Goal: Transaction & Acquisition: Obtain resource

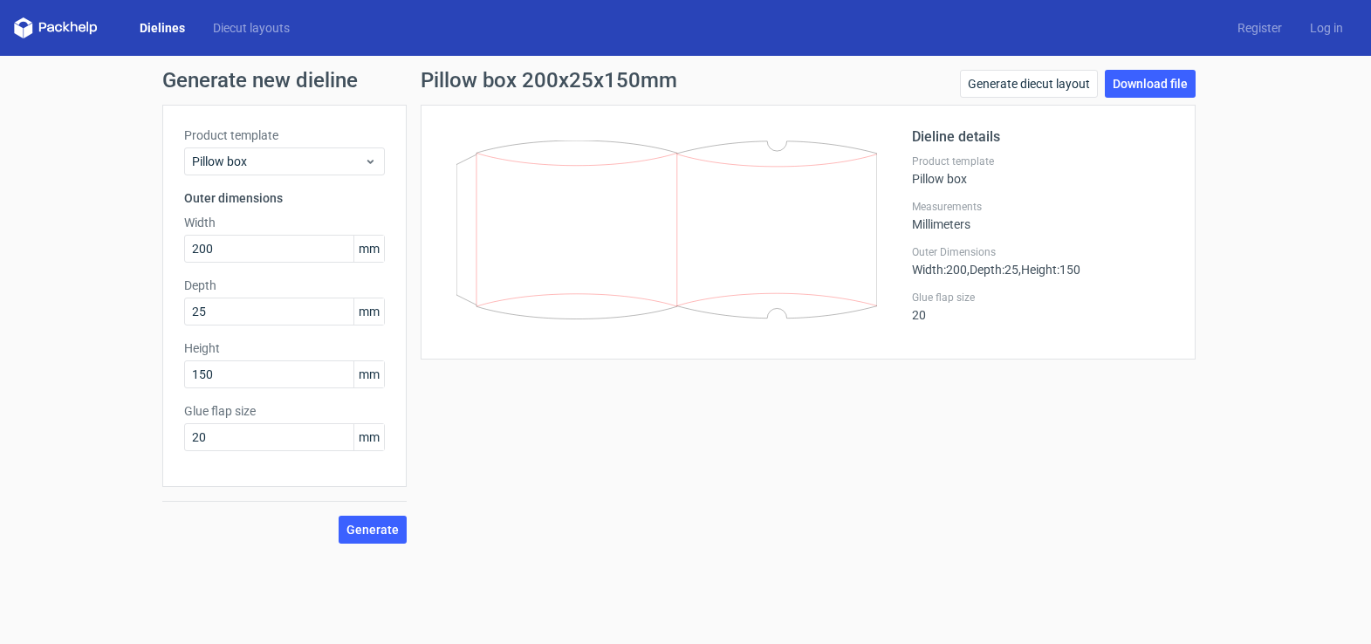
click at [522, 85] on h1 "Pillow box 200x25x150mm" at bounding box center [548, 80] width 256 height 21
drag, startPoint x: 578, startPoint y: 81, endPoint x: 650, endPoint y: 80, distance: 72.4
click at [650, 80] on h1 "Pillow box 200x25x150mm" at bounding box center [548, 80] width 256 height 21
drag, startPoint x: 246, startPoint y: 308, endPoint x: 164, endPoint y: 309, distance: 82.0
click at [164, 309] on div "Product template Pillow box Outer dimensions Width 200 mm Depth 25 mm Height 15…" at bounding box center [284, 296] width 244 height 382
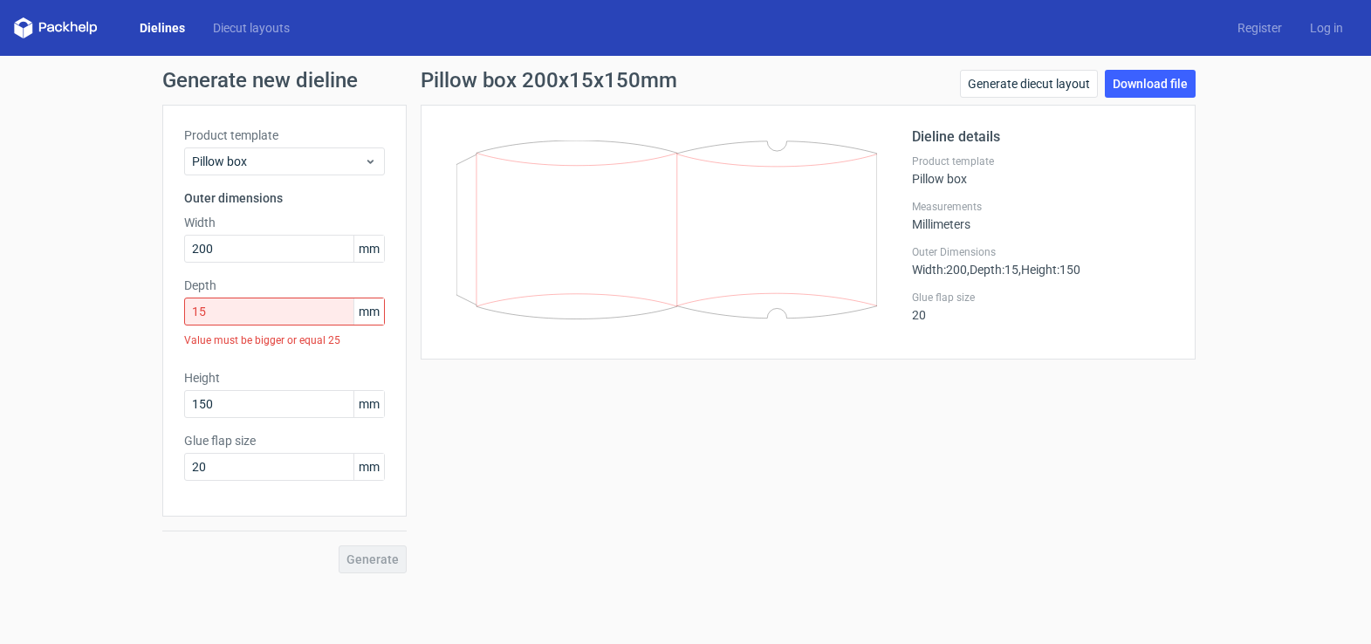
click at [422, 527] on div "Pillow box 200x15x150mm Generate diecut layout Download file Dieline details Pr…" at bounding box center [808, 321] width 803 height 503
drag, startPoint x: 221, startPoint y: 318, endPoint x: 184, endPoint y: 318, distance: 36.6
click at [184, 318] on input "15" at bounding box center [284, 311] width 201 height 28
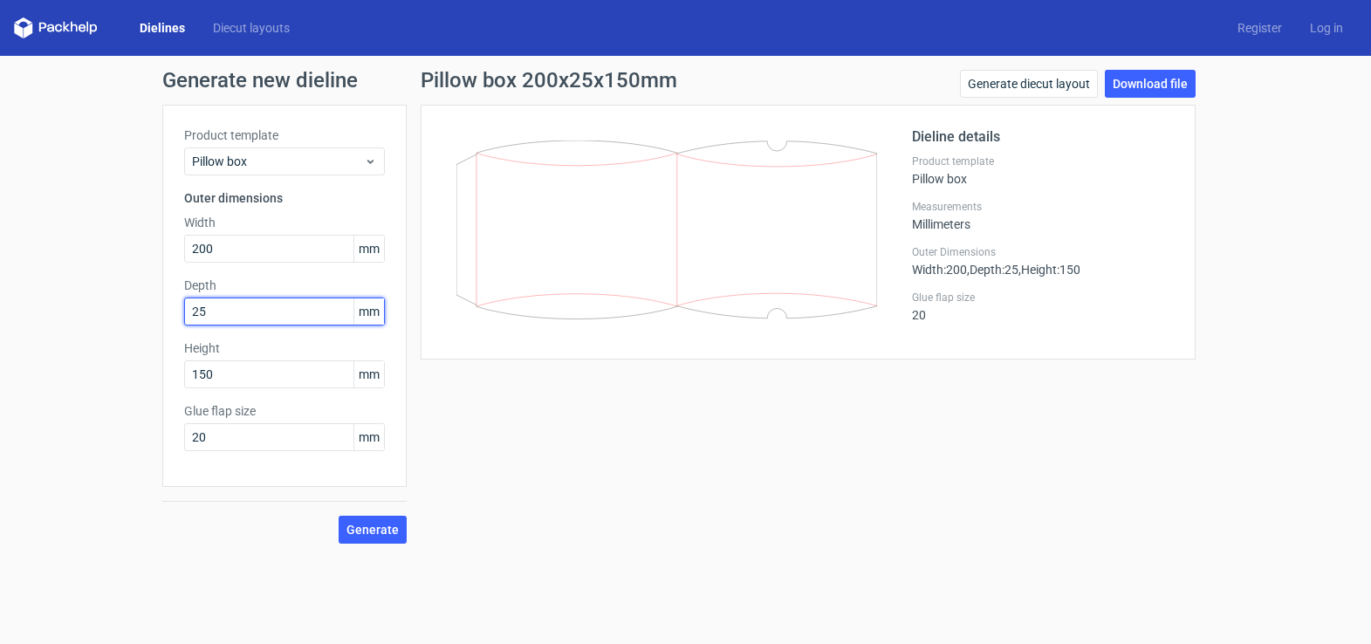
type input "25"
click at [338, 516] on button "Generate" at bounding box center [372, 530] width 68 height 28
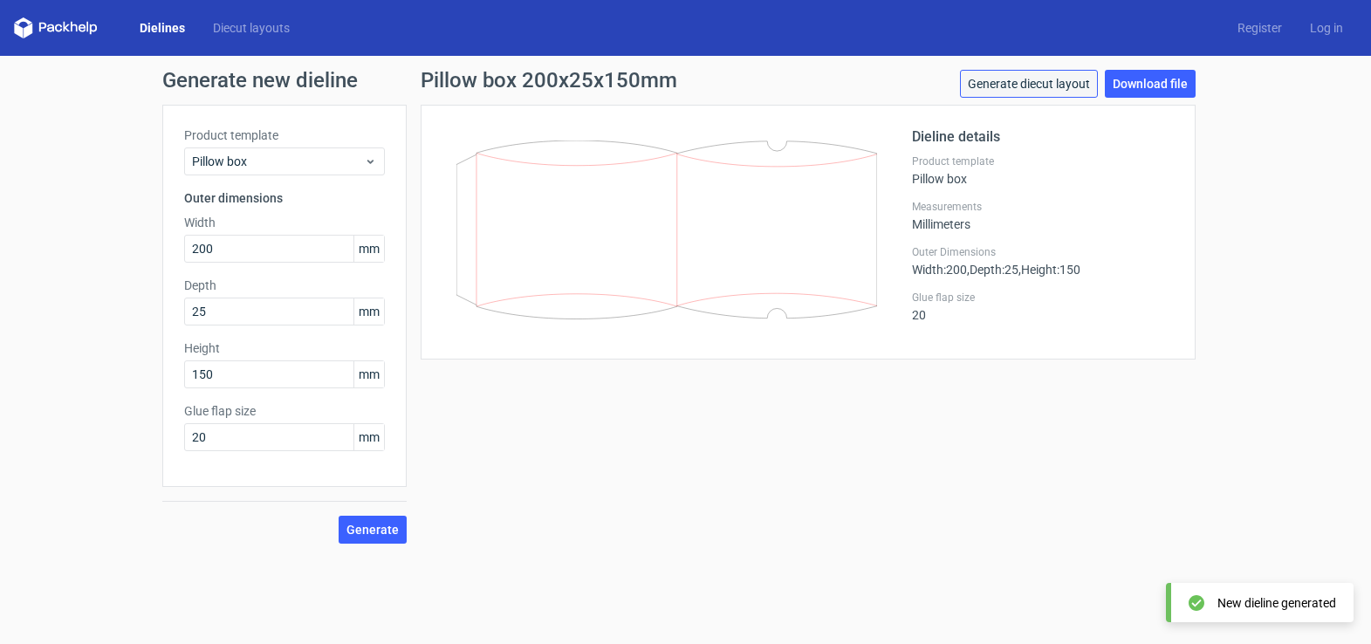
click at [1024, 84] on link "Generate diecut layout" at bounding box center [1029, 84] width 138 height 28
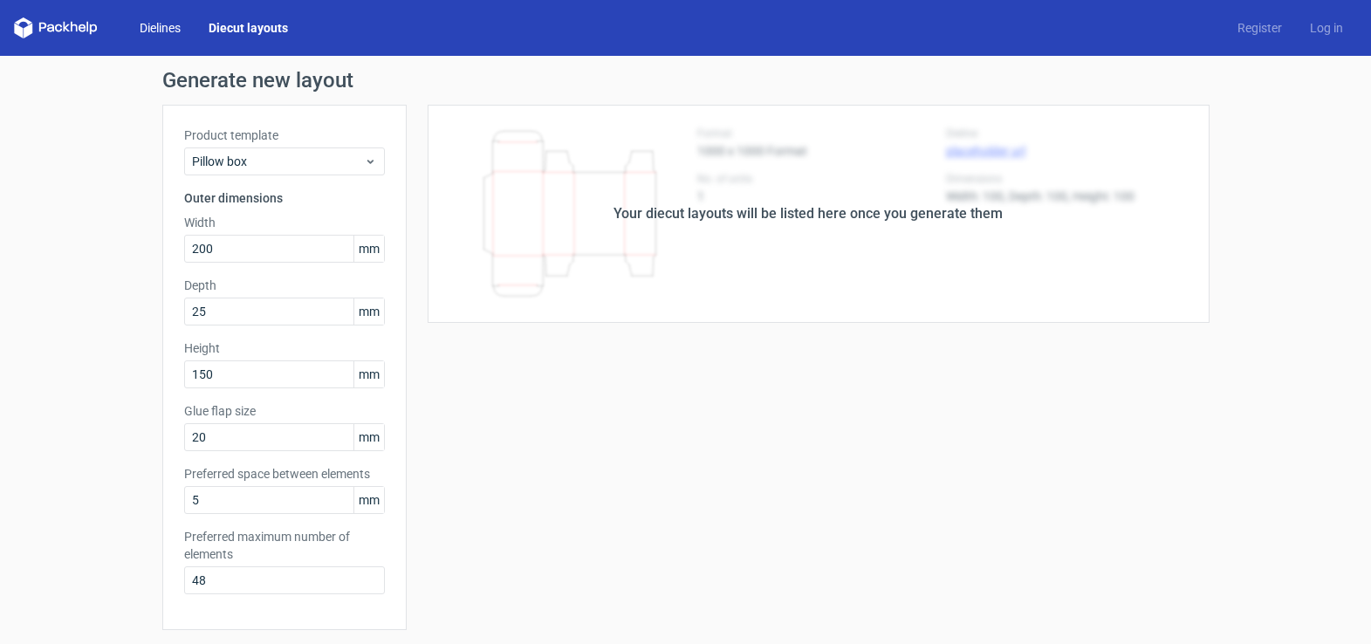
click at [171, 25] on link "Dielines" at bounding box center [160, 27] width 69 height 17
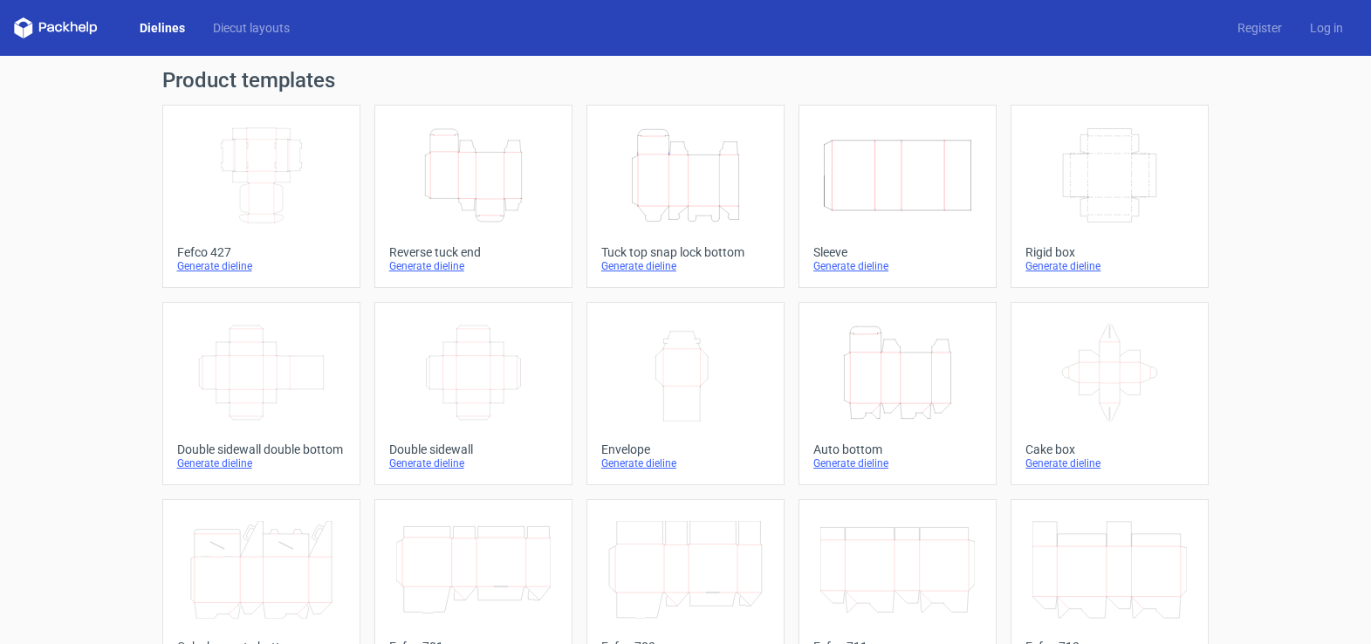
click at [244, 40] on div "Dielines Diecut layouts Register Log in" at bounding box center [685, 28] width 1371 height 56
click at [250, 26] on link "Diecut layouts" at bounding box center [251, 27] width 105 height 17
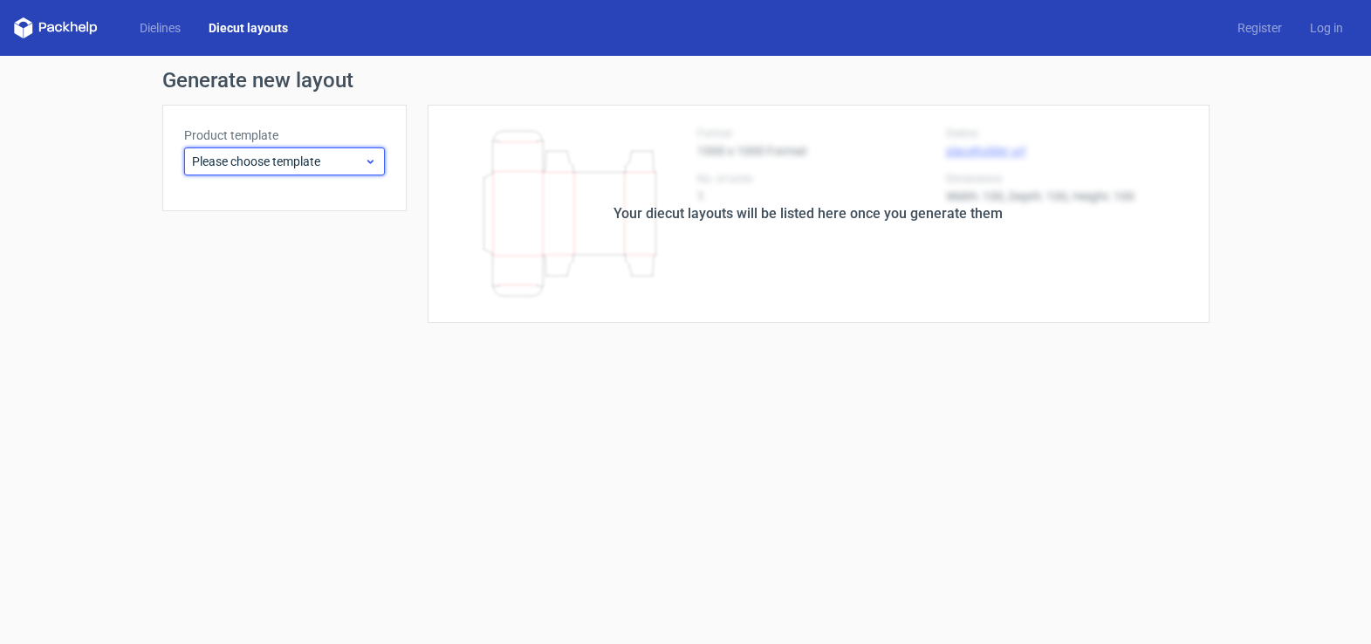
click at [314, 160] on span "Please choose template" at bounding box center [278, 161] width 172 height 17
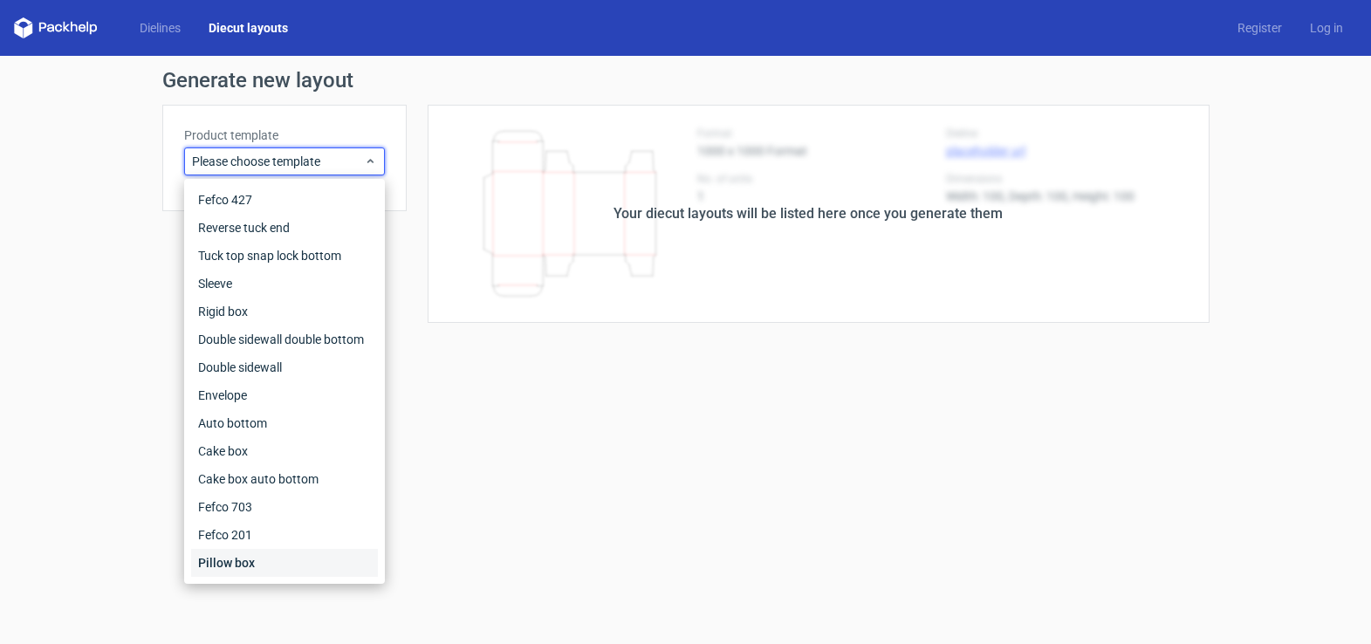
click at [223, 556] on div "Pillow box" at bounding box center [284, 563] width 187 height 28
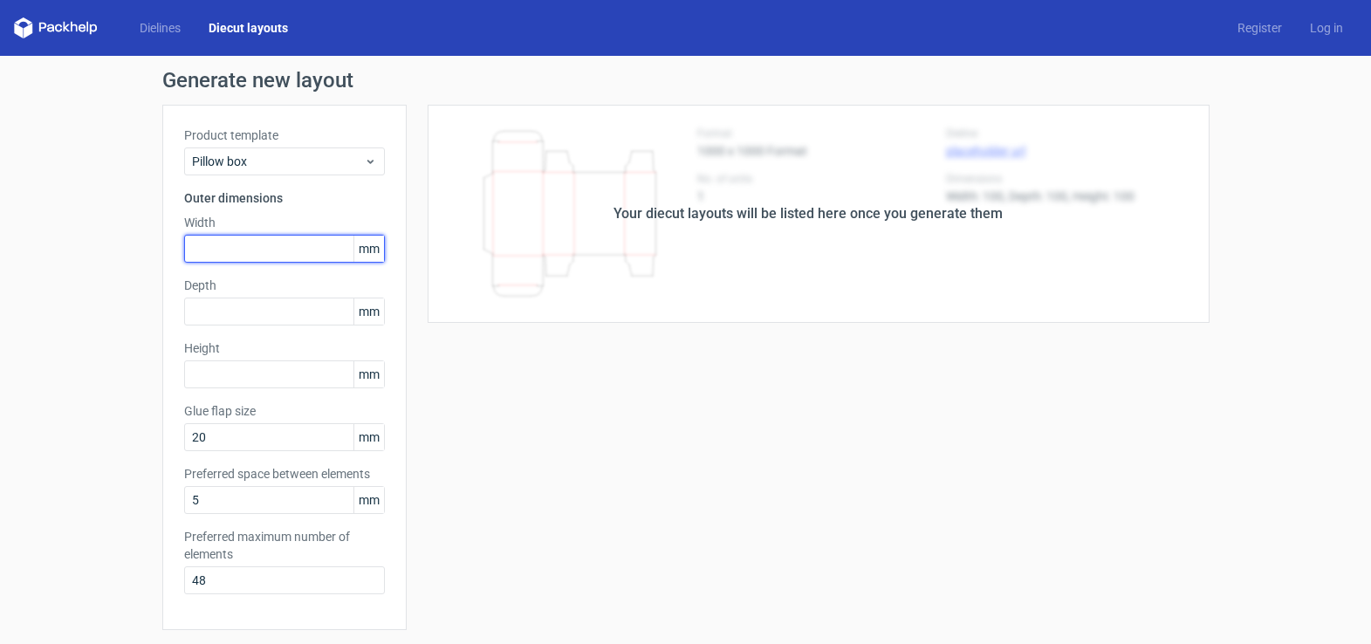
click at [269, 246] on input "text" at bounding box center [284, 249] width 201 height 28
click at [312, 250] on input "text" at bounding box center [284, 249] width 201 height 28
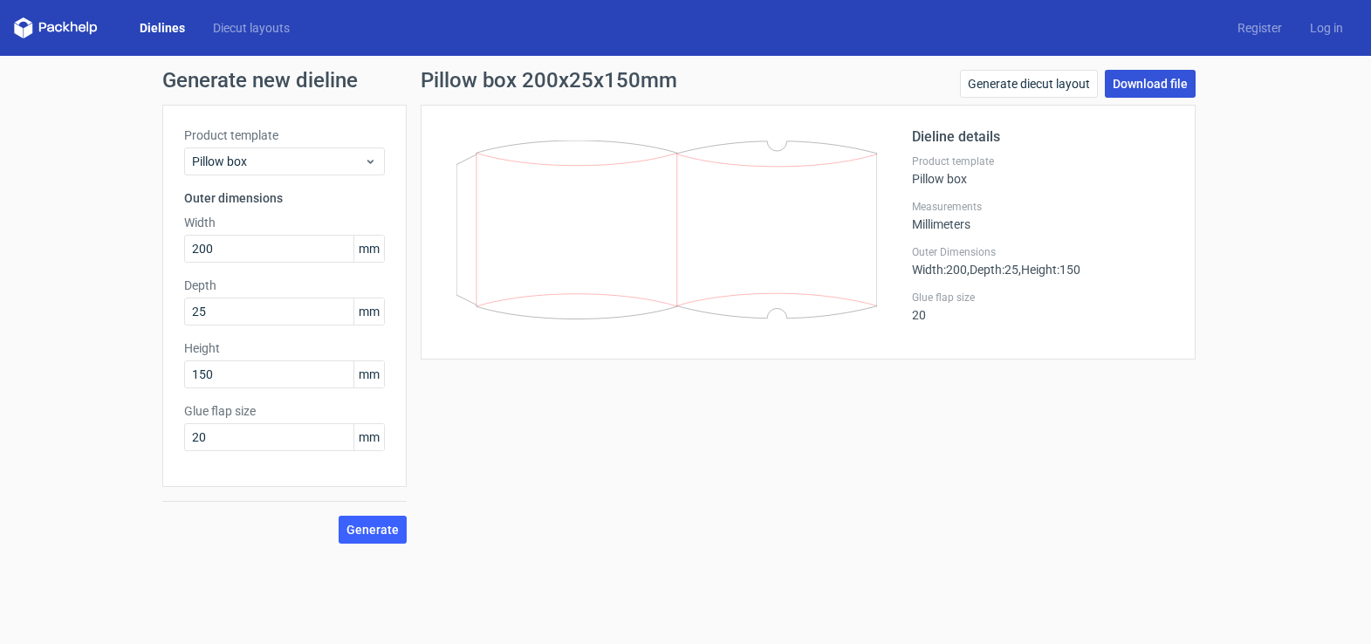
click at [1162, 83] on link "Download file" at bounding box center [1149, 84] width 91 height 28
click at [211, 436] on input "20" at bounding box center [284, 437] width 201 height 28
drag, startPoint x: 213, startPoint y: 438, endPoint x: 160, endPoint y: 429, distance: 53.9
click at [160, 429] on div "Generate new dieline Product template Pillow box Outer dimensions Width 200 mm …" at bounding box center [685, 307] width 1371 height 502
drag, startPoint x: 222, startPoint y: 245, endPoint x: 159, endPoint y: 251, distance: 64.0
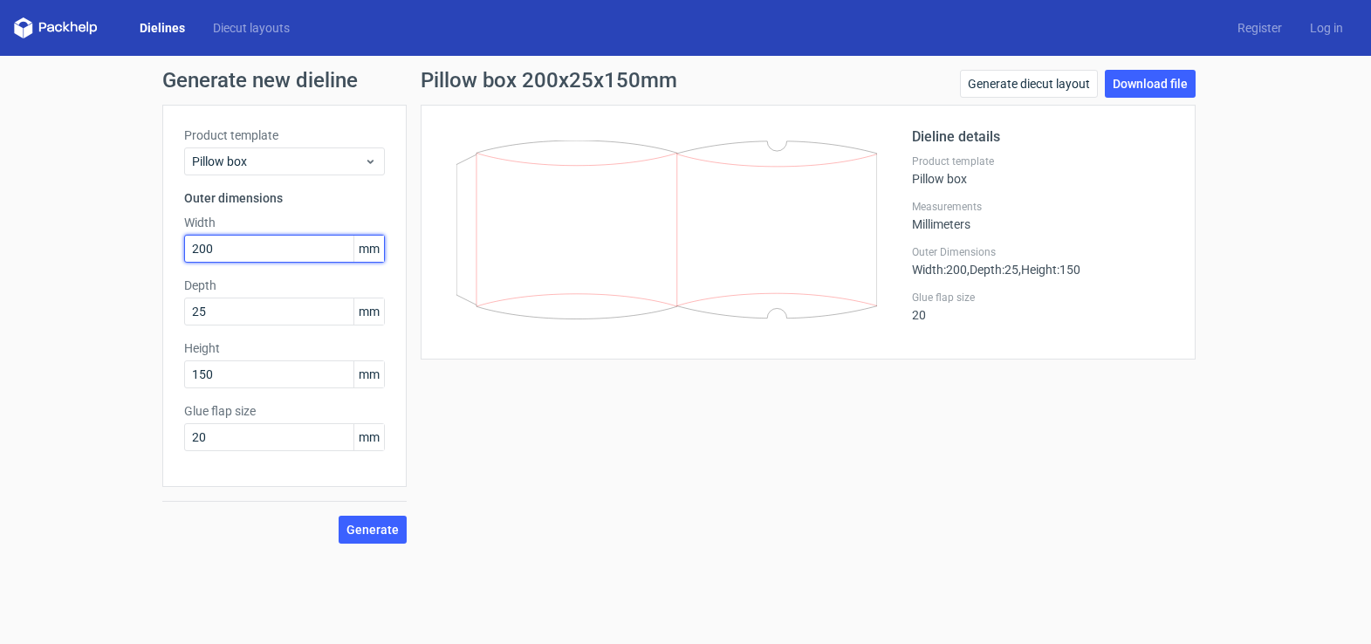
click at [159, 251] on div "Generate new dieline Product template Pillow box Outer dimensions Width 200 mm …" at bounding box center [685, 307] width 1371 height 502
drag, startPoint x: 225, startPoint y: 251, endPoint x: 161, endPoint y: 251, distance: 64.6
click at [161, 251] on div "Generate new dieline Product template Pillow box Outer dimensions Width 250 mm …" at bounding box center [685, 307] width 1371 height 502
drag, startPoint x: 228, startPoint y: 248, endPoint x: 152, endPoint y: 248, distance: 75.9
click at [152, 248] on div "Generate new dieline Product template Pillow box Outer dimensions Width 200 mm …" at bounding box center [685, 307] width 1371 height 502
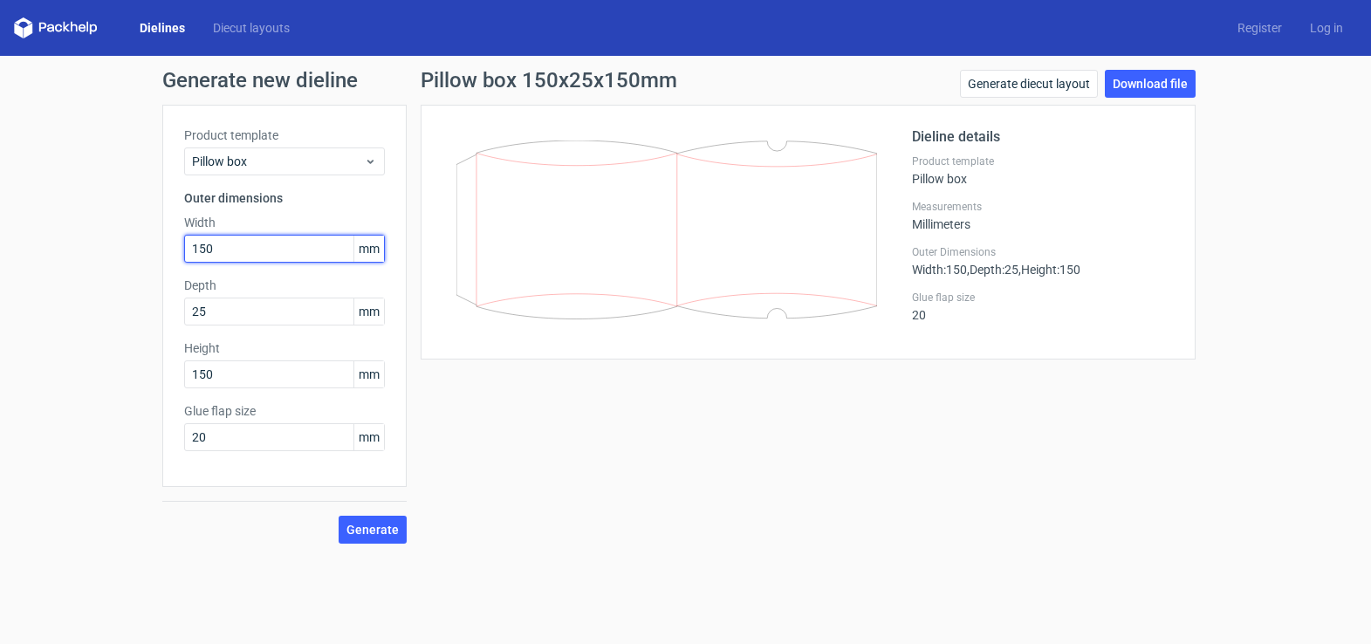
type input "150"
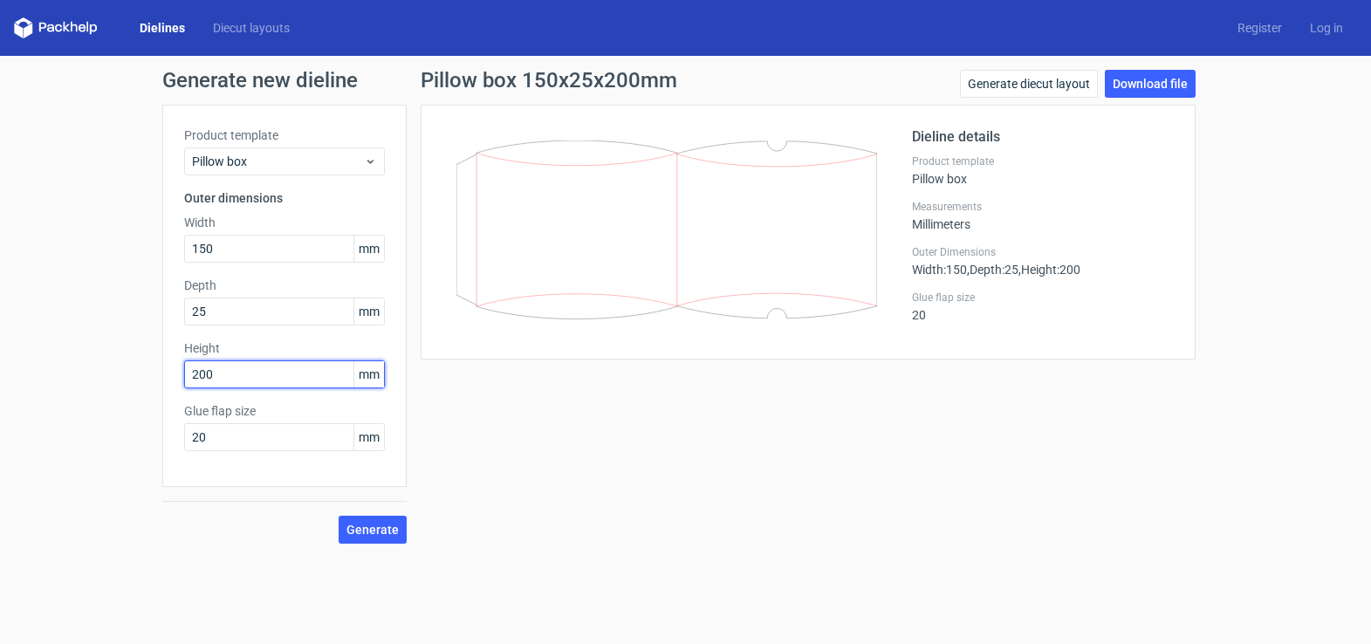
type input "200"
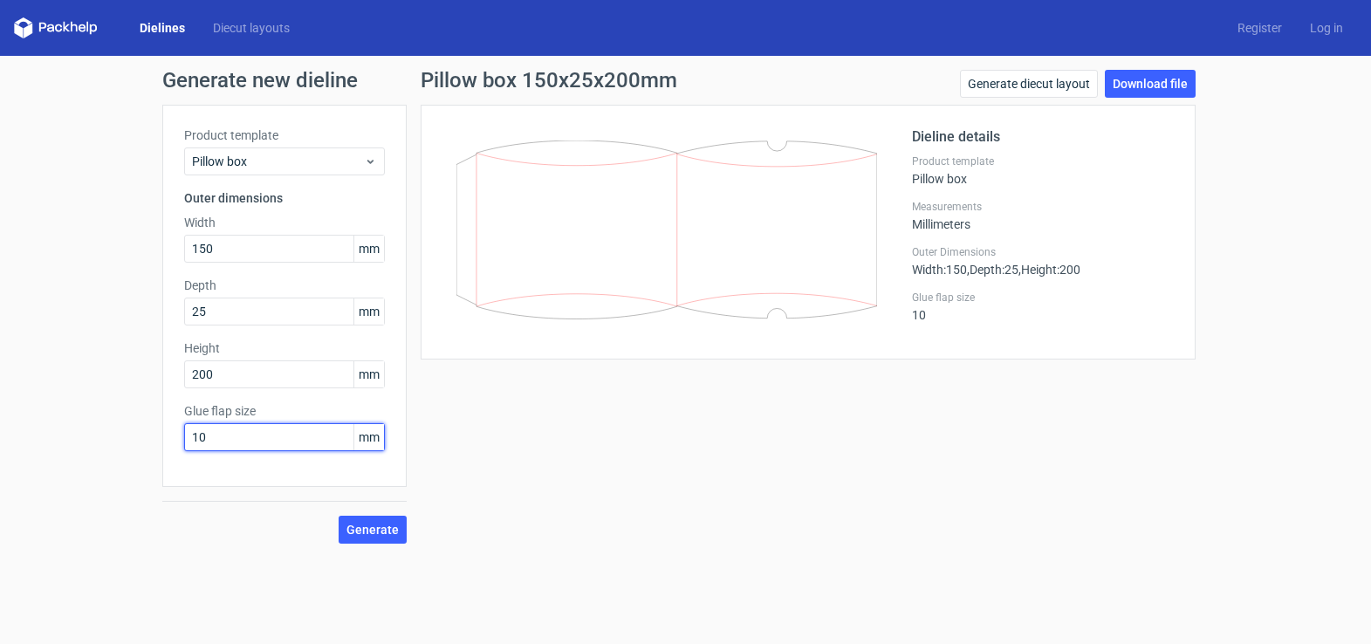
type input "10"
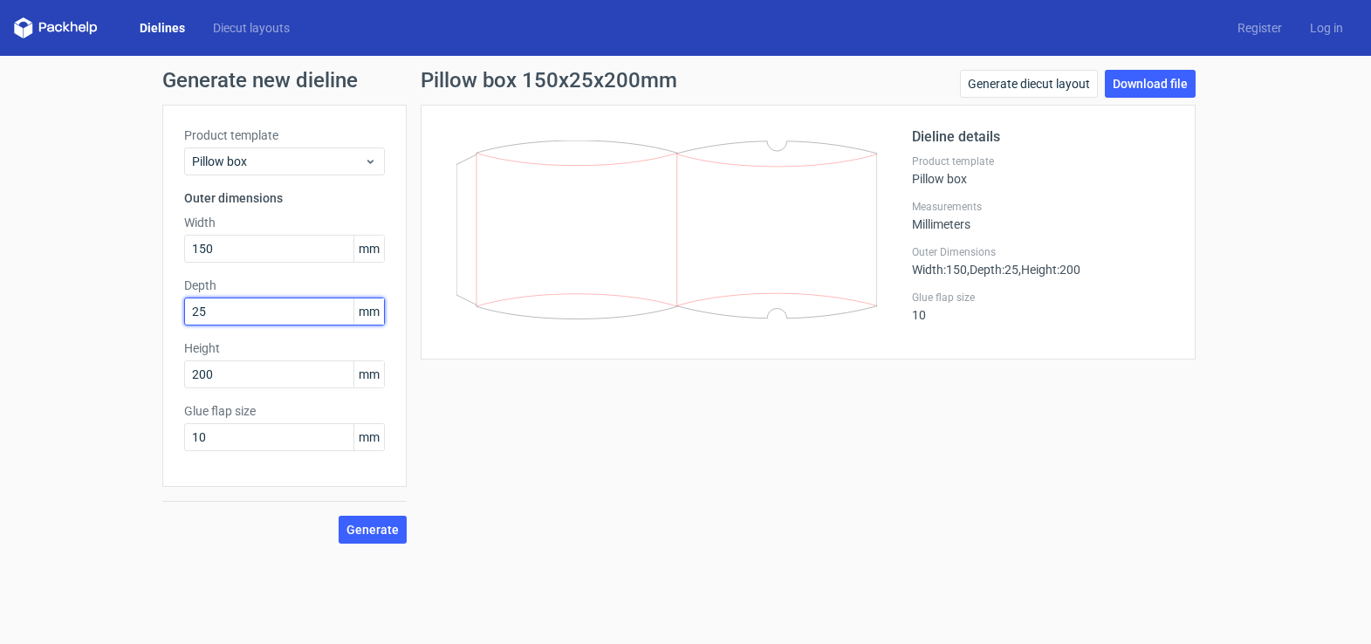
drag, startPoint x: 243, startPoint y: 313, endPoint x: 165, endPoint y: 313, distance: 78.5
click at [165, 313] on div "Product template Pillow box Outer dimensions Width 150 mm Depth 25 mm Height 20…" at bounding box center [284, 296] width 244 height 382
drag, startPoint x: 216, startPoint y: 309, endPoint x: 152, endPoint y: 310, distance: 64.6
click at [152, 310] on div "Generate new dieline Product template Pillow box Outer dimensions Width 150 mm …" at bounding box center [685, 307] width 1371 height 502
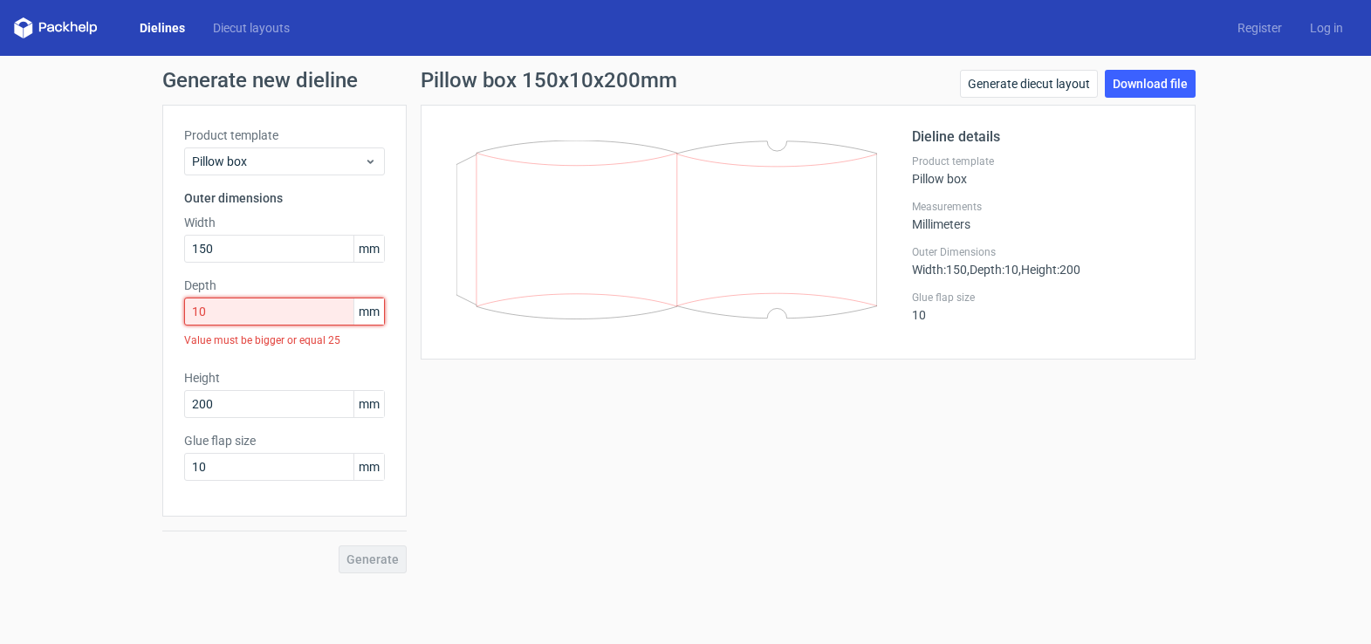
drag, startPoint x: 215, startPoint y: 316, endPoint x: 170, endPoint y: 316, distance: 44.5
click at [170, 316] on div "Product template Pillow box Outer dimensions Width 150 mm Depth 10 mm Value mus…" at bounding box center [284, 311] width 244 height 412
click at [254, 441] on div "Glue flap size 10 mm" at bounding box center [284, 456] width 201 height 49
click at [258, 309] on input "15" at bounding box center [284, 311] width 201 height 28
drag, startPoint x: 233, startPoint y: 310, endPoint x: 175, endPoint y: 311, distance: 57.6
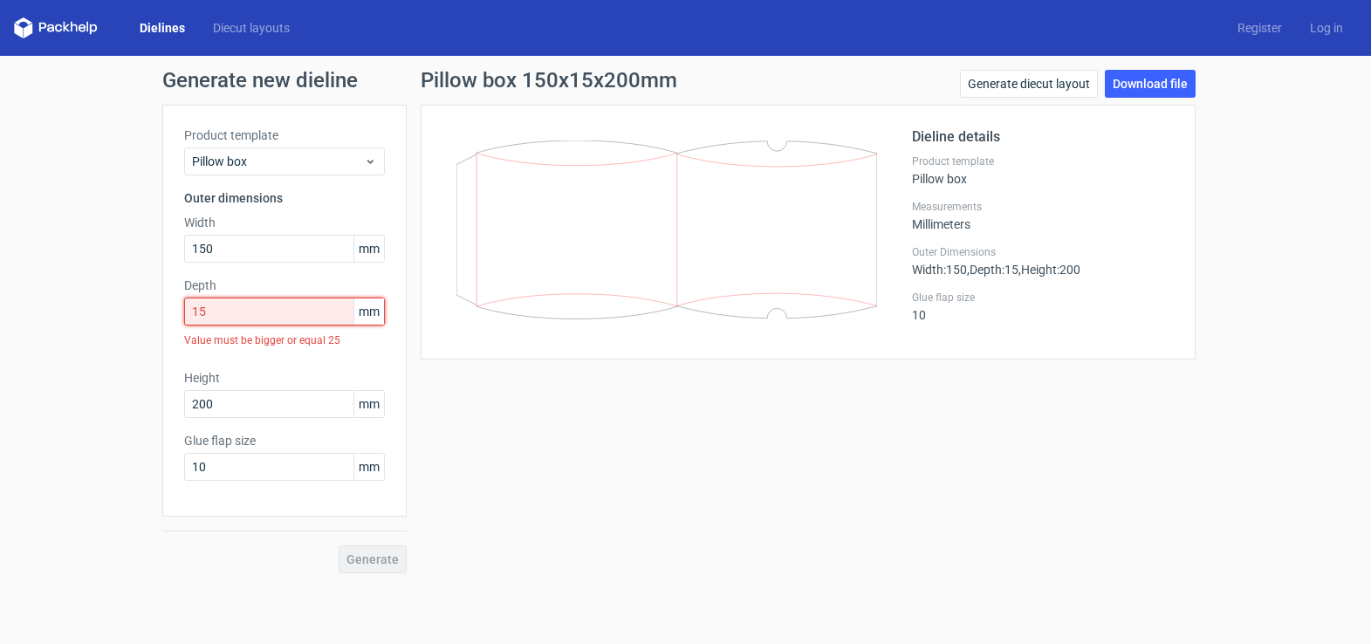
click at [175, 311] on div "Product template Pillow box Outer dimensions Width 150 mm Depth 15 mm Value mus…" at bounding box center [284, 311] width 244 height 412
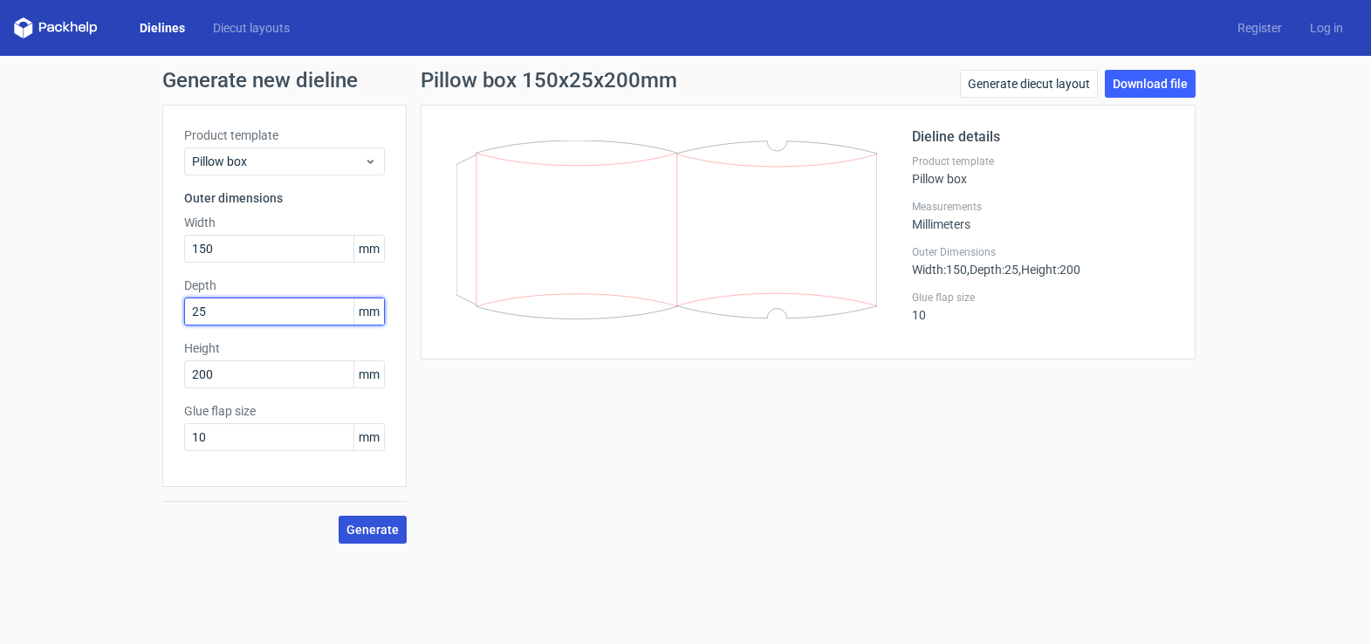
type input "25"
click at [387, 530] on span "Generate" at bounding box center [372, 529] width 52 height 12
click at [1153, 85] on link "Download file" at bounding box center [1149, 84] width 91 height 28
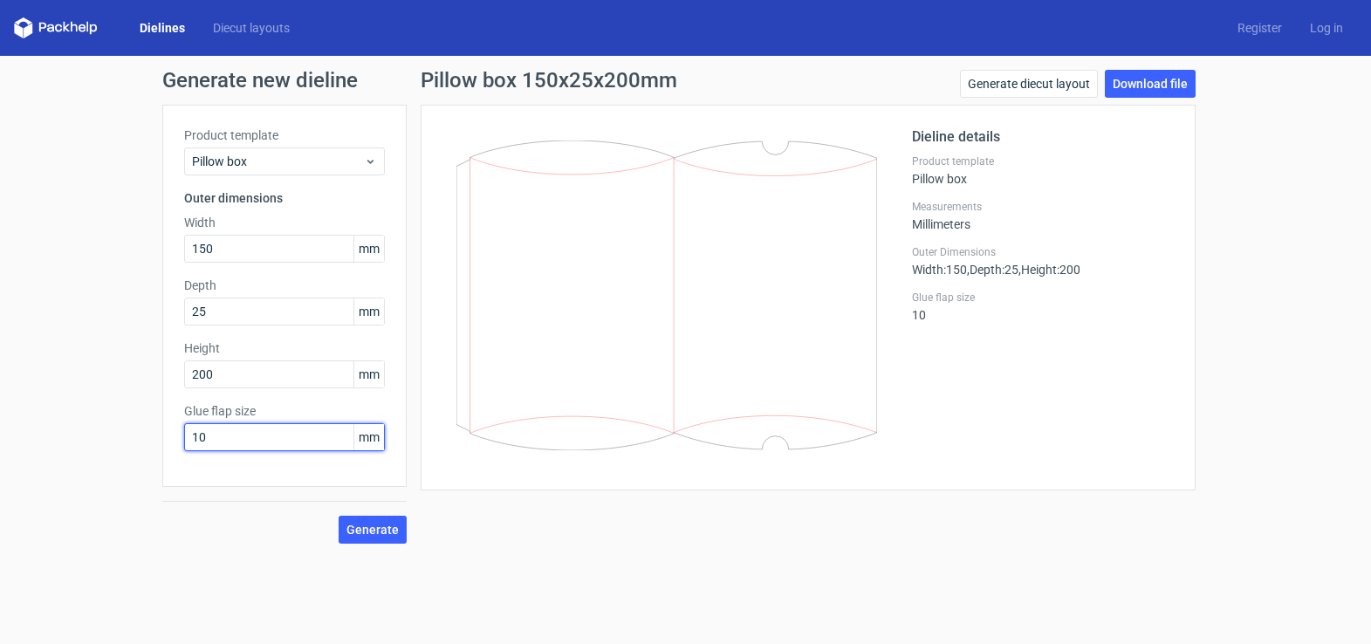
drag, startPoint x: 221, startPoint y: 437, endPoint x: 158, endPoint y: 437, distance: 62.8
click at [158, 437] on div "Generate new dieline Product template Pillow box Outer dimensions Width 150 mm …" at bounding box center [685, 307] width 1371 height 502
type input "20"
click at [388, 523] on span "Generate" at bounding box center [372, 529] width 52 height 12
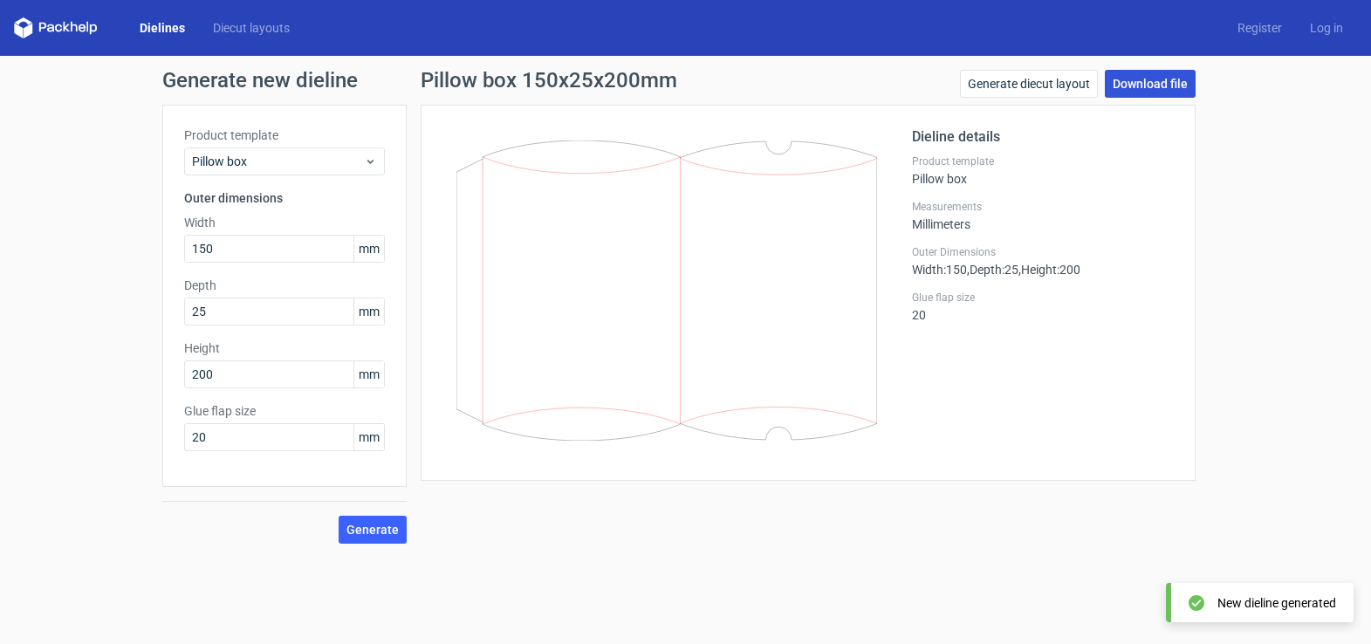
click at [1145, 82] on link "Download file" at bounding box center [1149, 84] width 91 height 28
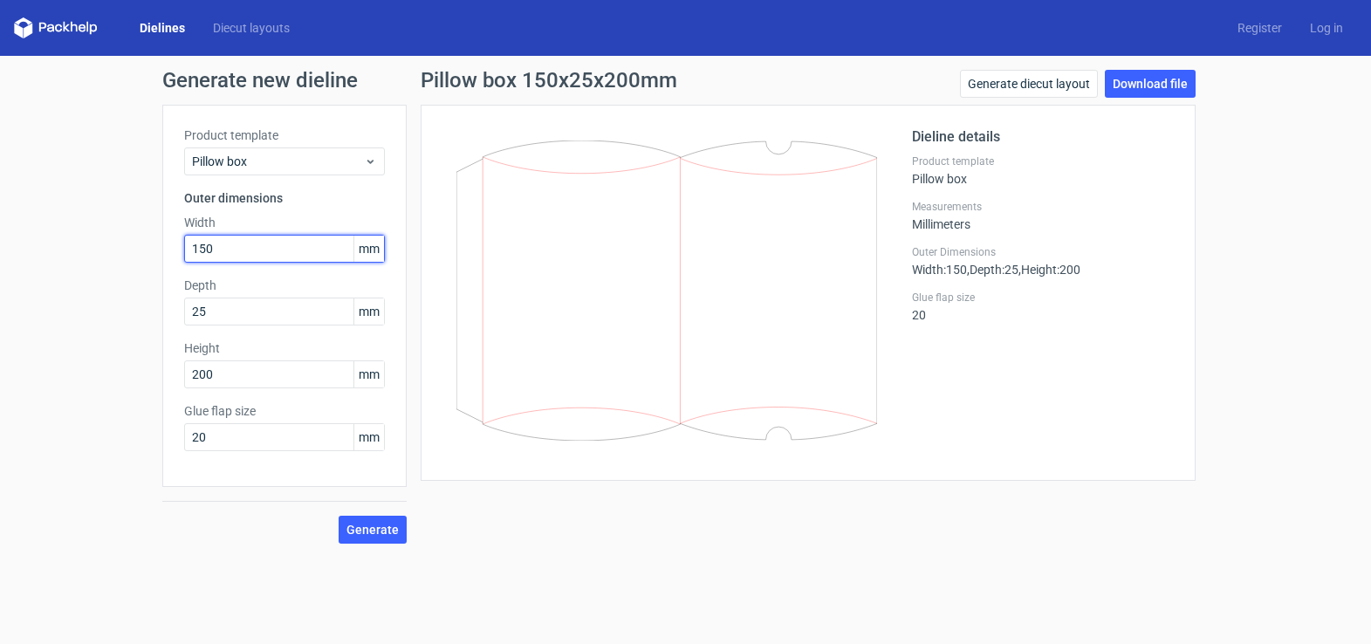
drag, startPoint x: 227, startPoint y: 249, endPoint x: 149, endPoint y: 246, distance: 77.7
click at [149, 246] on div "Generate new dieline Product template Pillow box Outer dimensions Width 150 mm …" at bounding box center [685, 307] width 1371 height 502
type input "100"
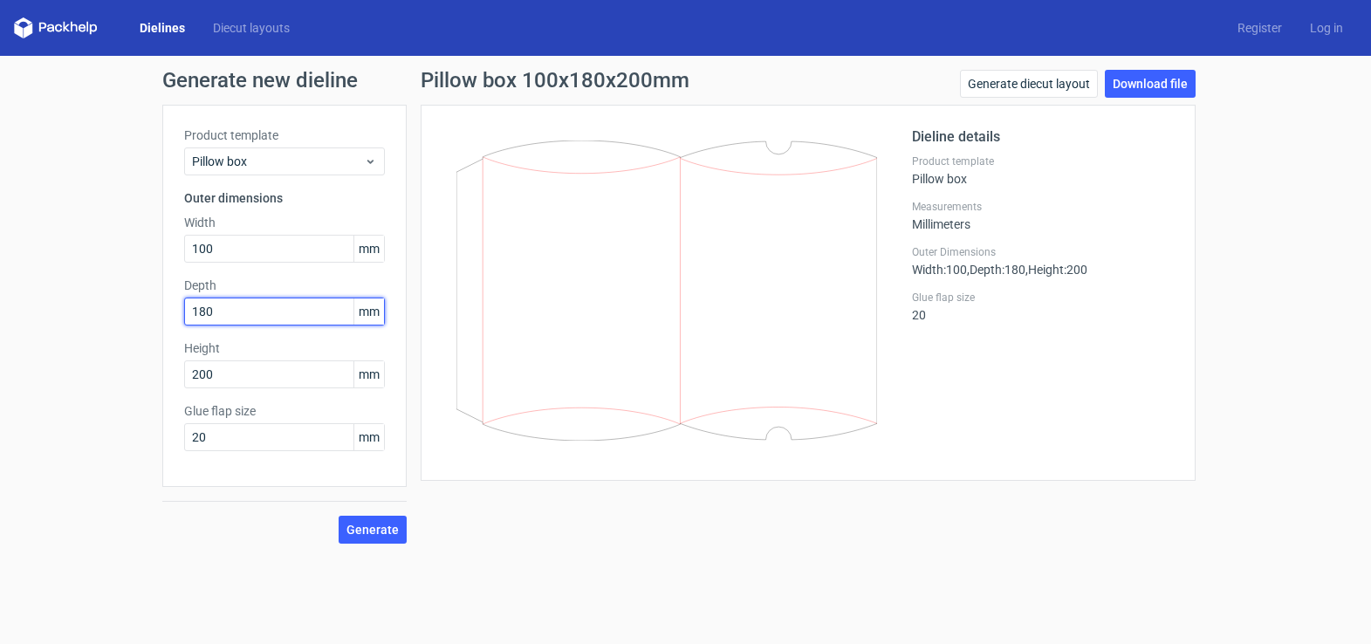
drag, startPoint x: 223, startPoint y: 317, endPoint x: 163, endPoint y: 317, distance: 60.2
click at [163, 317] on div "Product template Pillow box Outer dimensions Width 100 mm Depth 180 mm Height 2…" at bounding box center [284, 296] width 244 height 382
type input "25"
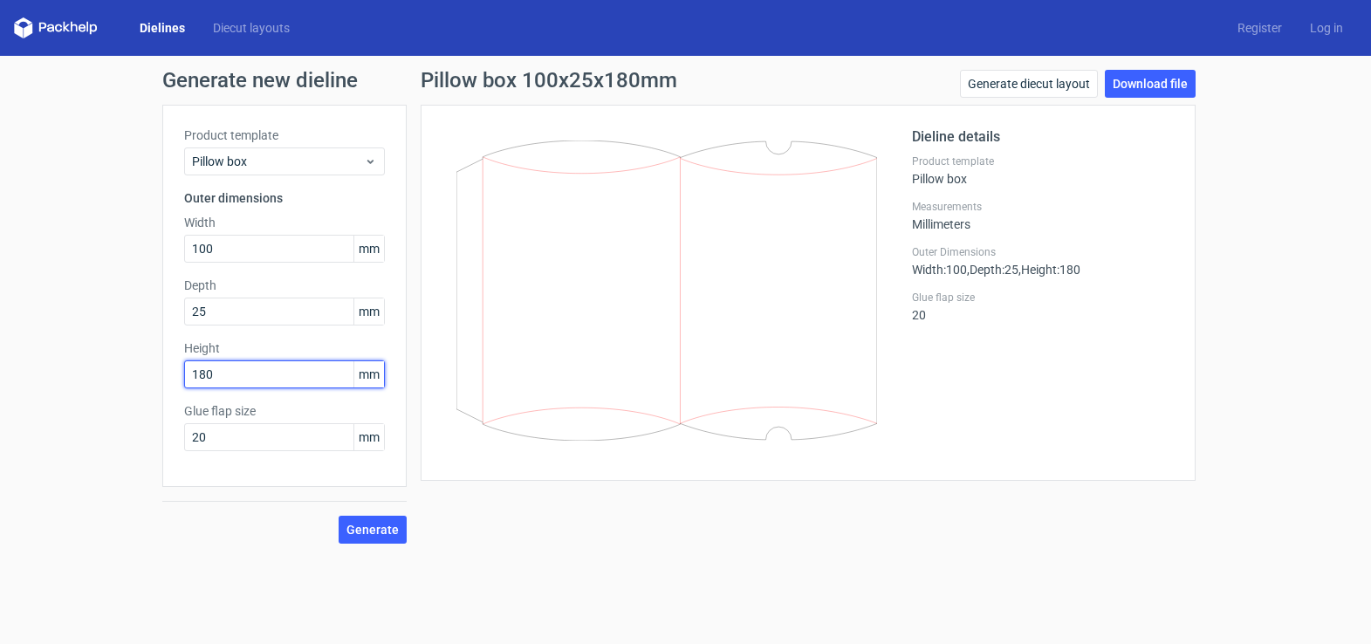
type input "180"
click at [338, 516] on button "Generate" at bounding box center [372, 530] width 68 height 28
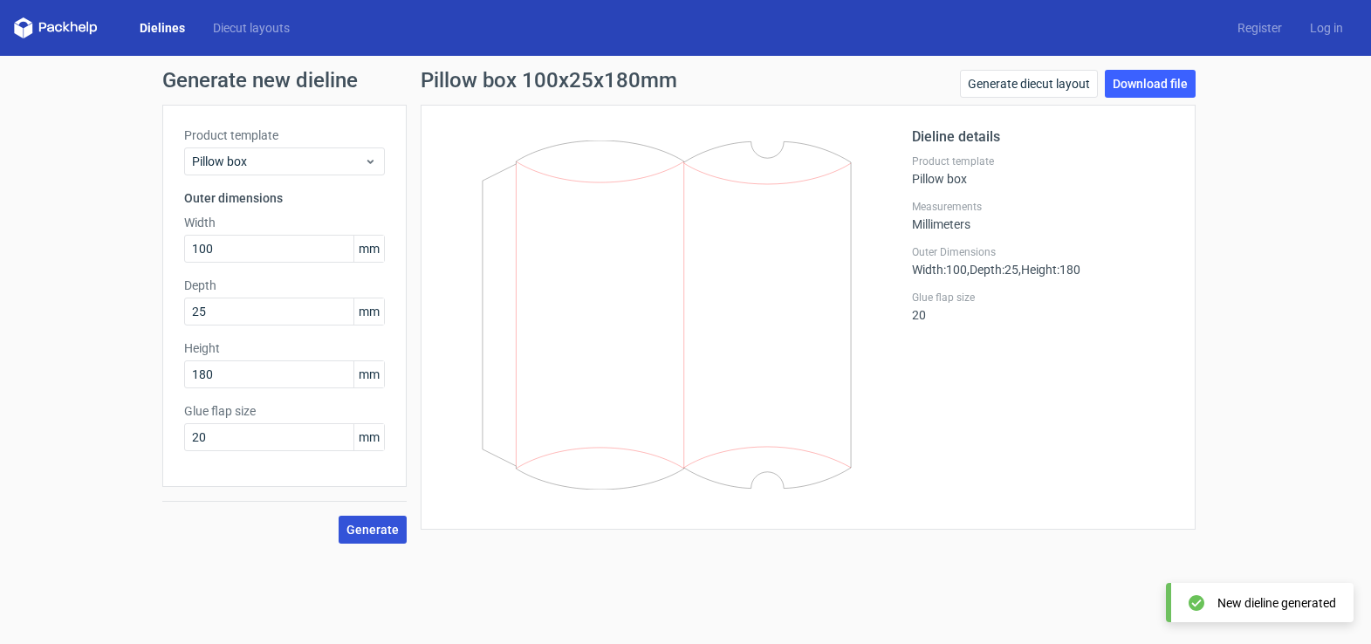
click at [383, 528] on span "Generate" at bounding box center [372, 529] width 52 height 12
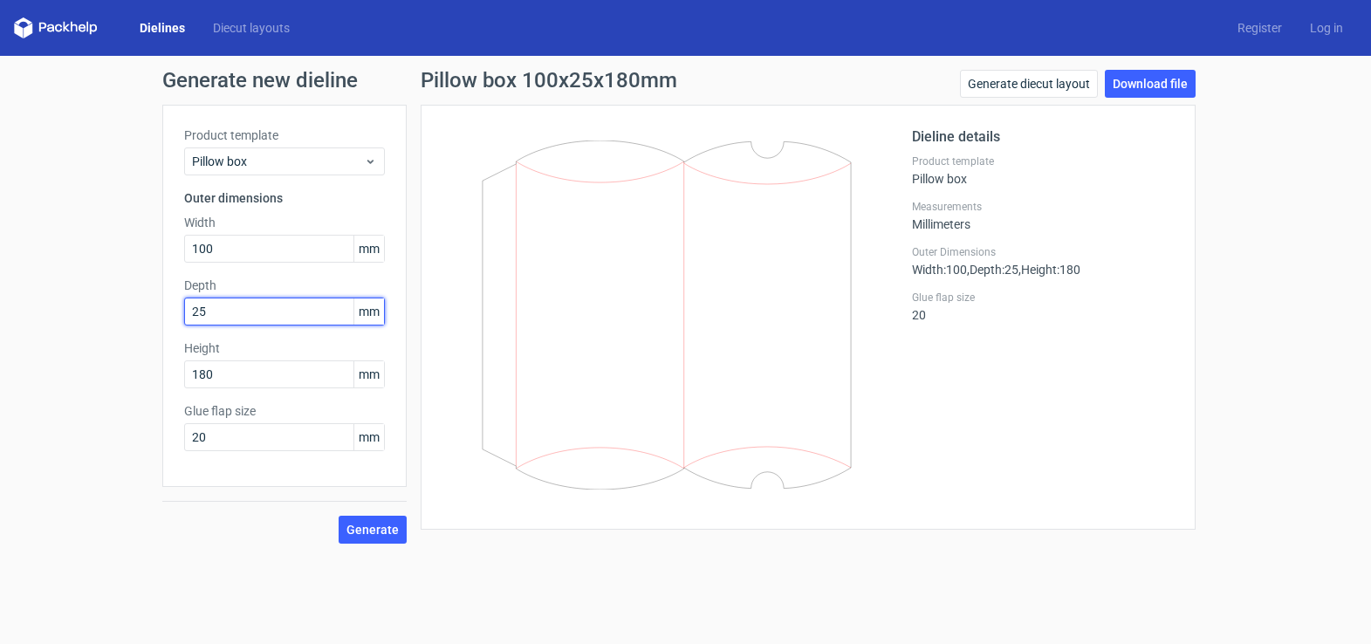
drag, startPoint x: 219, startPoint y: 318, endPoint x: 163, endPoint y: 312, distance: 56.1
click at [163, 312] on div "Product template Pillow box Outer dimensions Width 100 mm Depth 25 mm Height 18…" at bounding box center [284, 296] width 244 height 382
click at [212, 312] on input "25" at bounding box center [284, 311] width 201 height 28
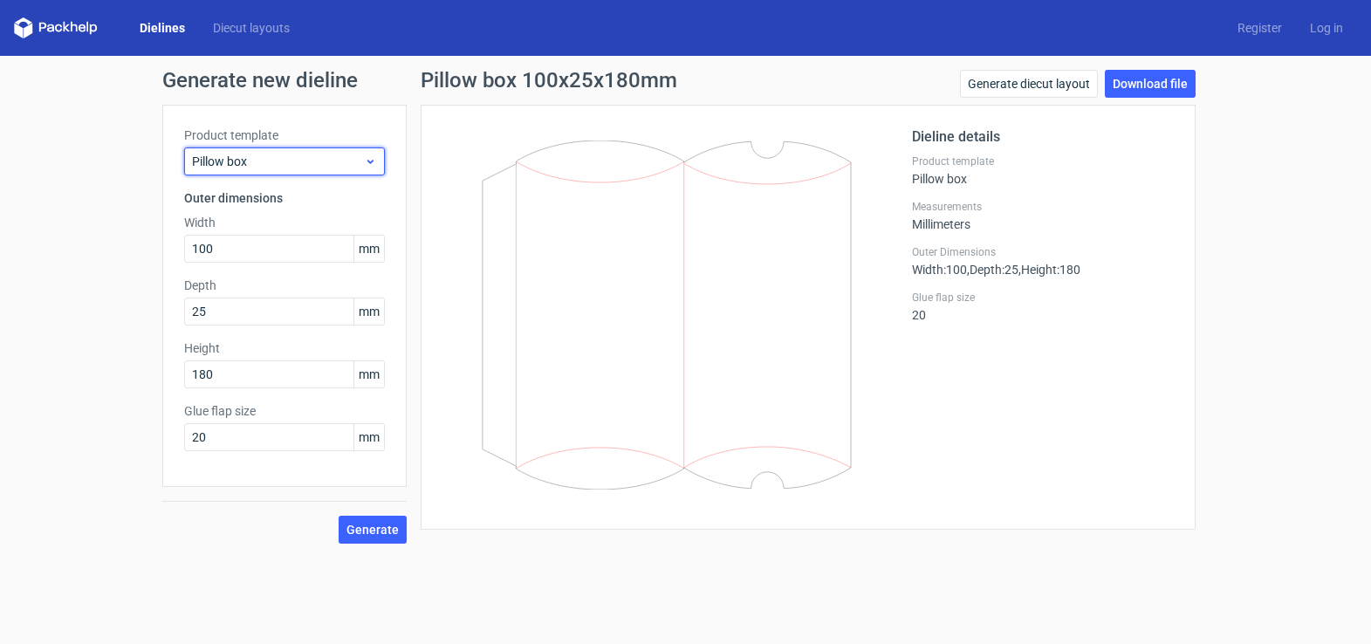
click at [300, 163] on span "Pillow box" at bounding box center [278, 161] width 172 height 17
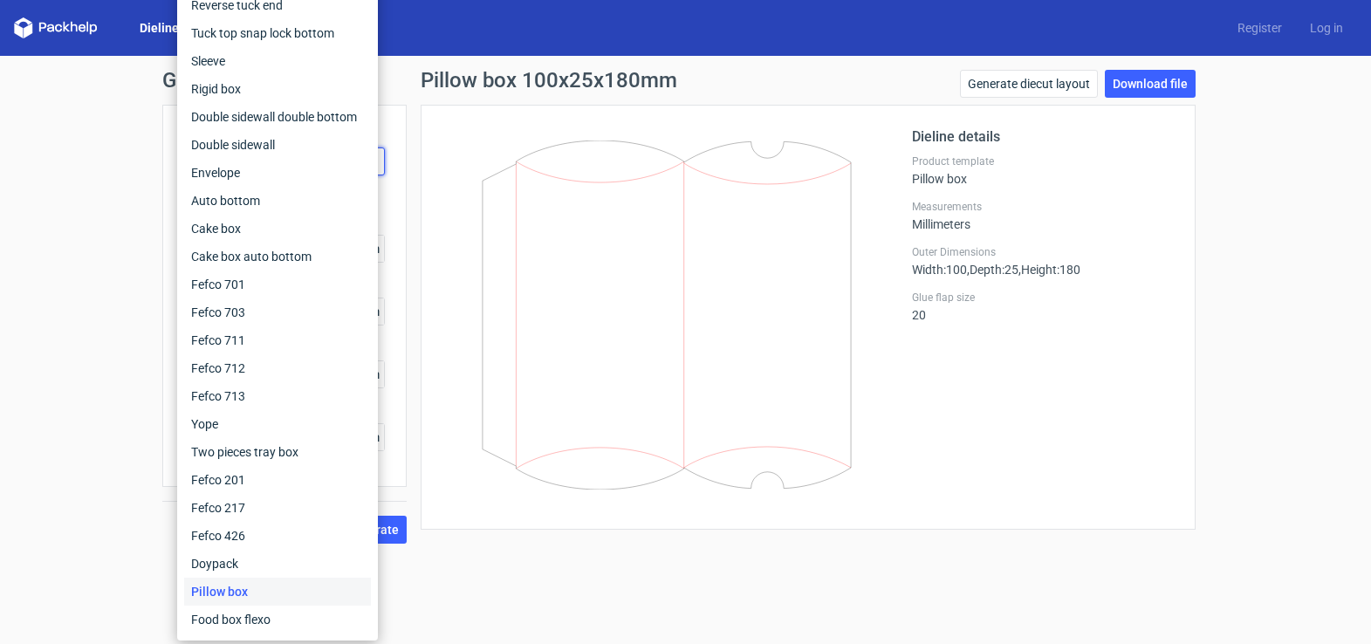
click at [225, 592] on div "Pillow box" at bounding box center [277, 592] width 187 height 28
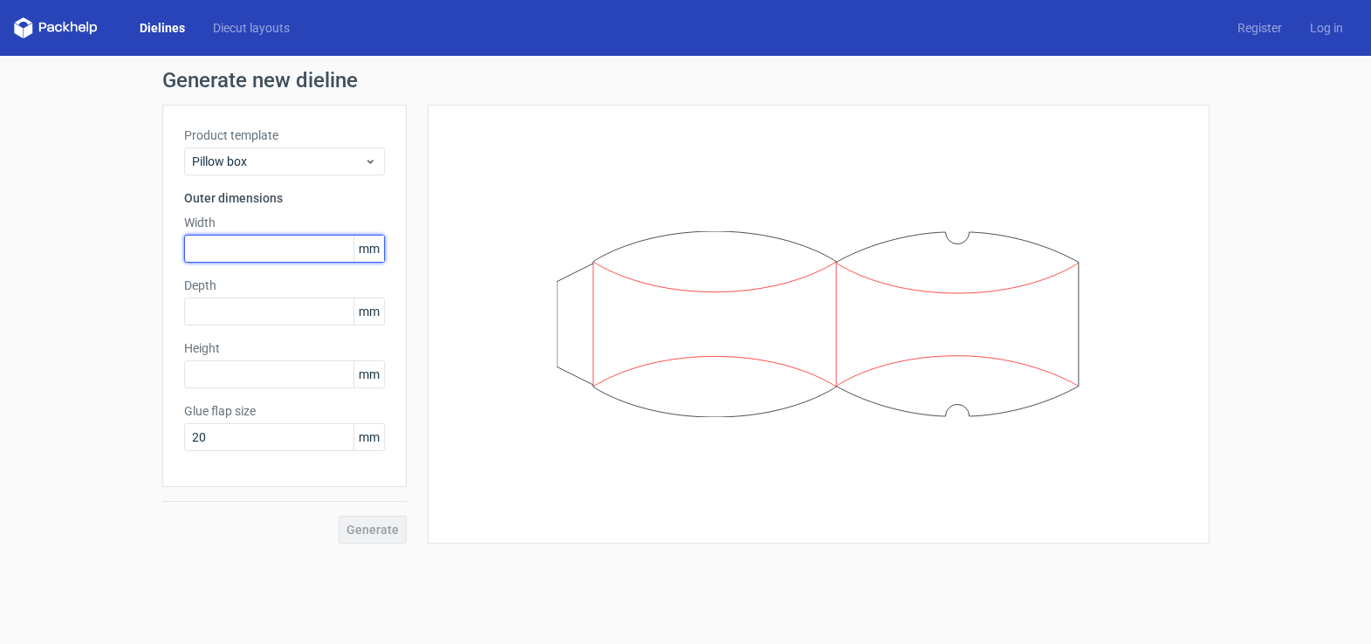
click at [209, 250] on input "text" at bounding box center [284, 249] width 201 height 28
type input "120"
type input "180"
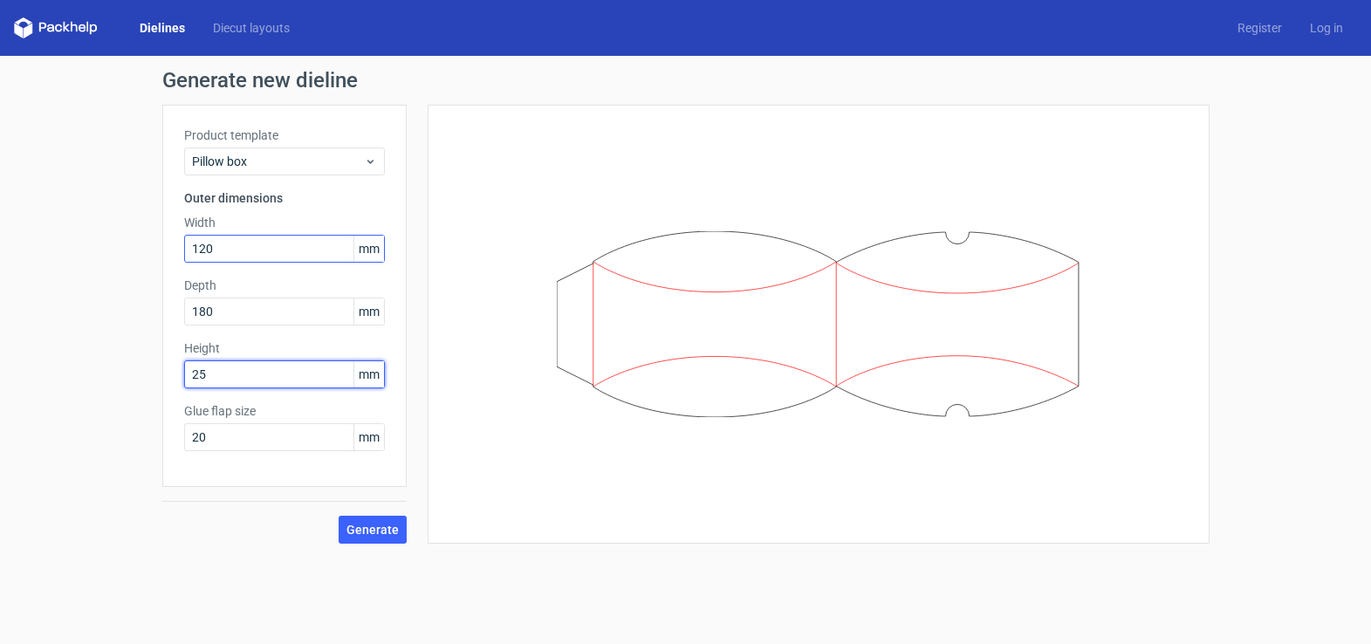
type input "25"
click at [338, 516] on button "Generate" at bounding box center [372, 530] width 68 height 28
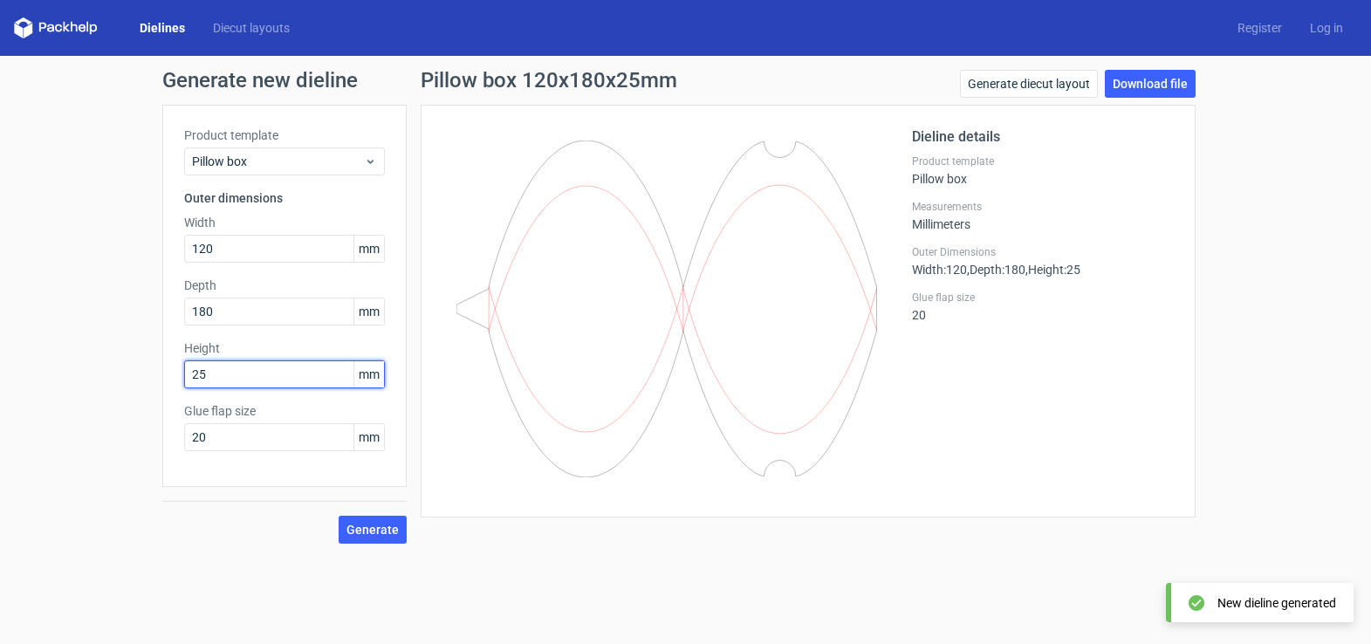
click at [228, 366] on input "25" at bounding box center [284, 374] width 201 height 28
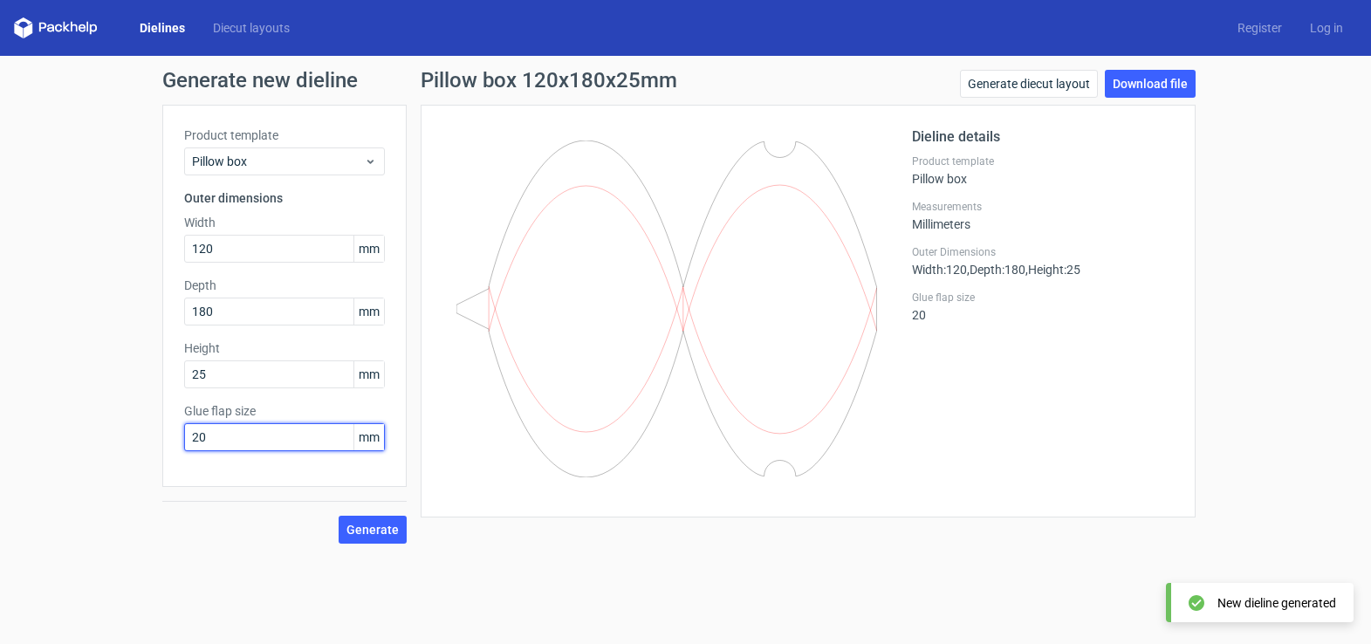
click at [237, 445] on input "20" at bounding box center [284, 437] width 201 height 28
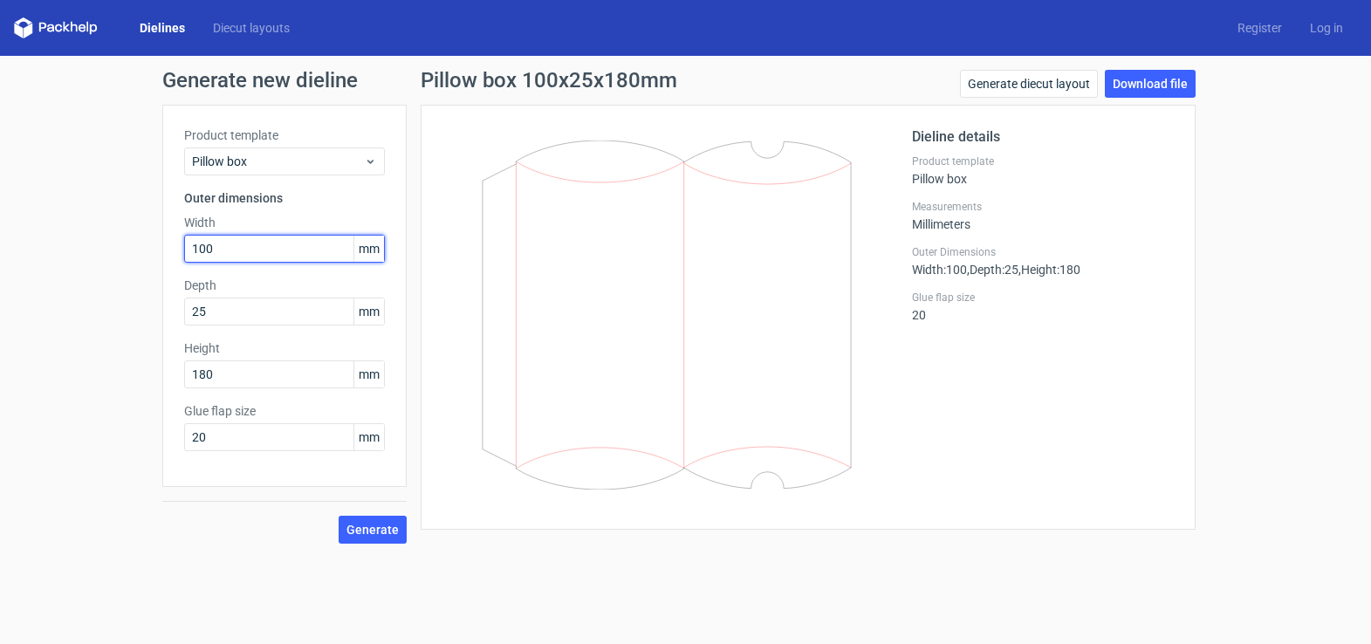
drag, startPoint x: 224, startPoint y: 251, endPoint x: 201, endPoint y: 248, distance: 23.8
click at [201, 248] on input "100" at bounding box center [284, 249] width 201 height 28
click at [371, 531] on span "Generate" at bounding box center [372, 529] width 52 height 12
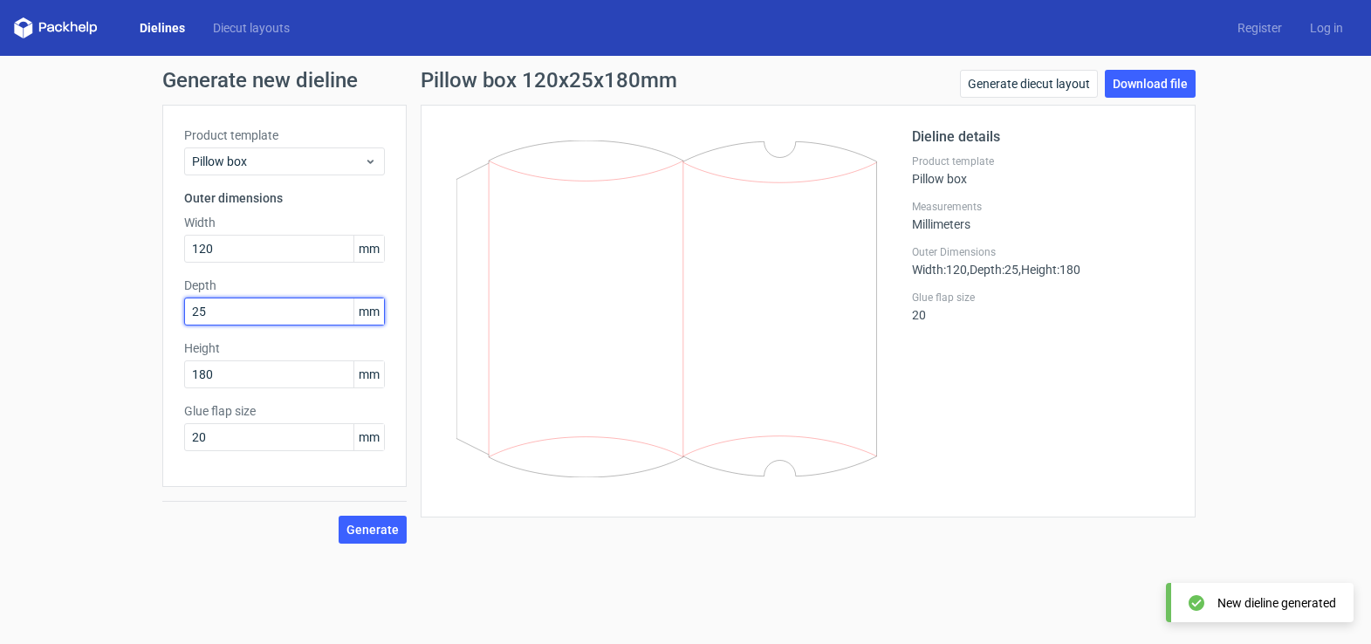
click at [214, 309] on input "25" at bounding box center [284, 311] width 201 height 28
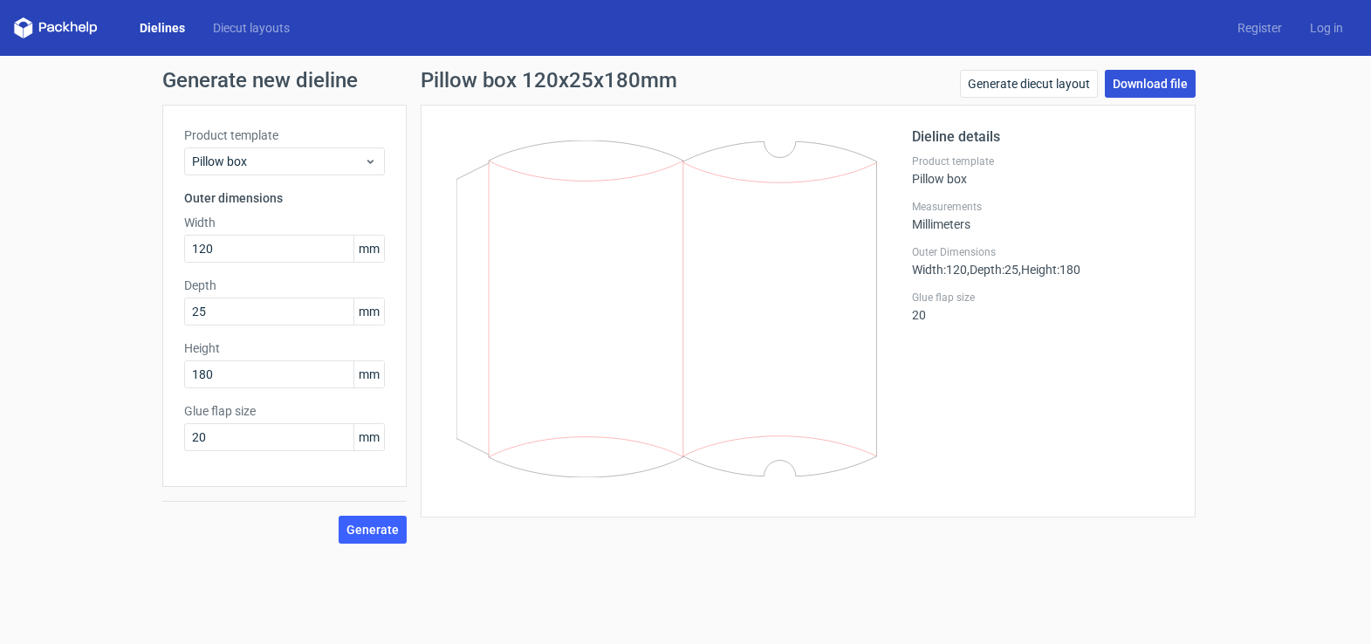
click at [1161, 86] on link "Download file" at bounding box center [1149, 84] width 91 height 28
drag, startPoint x: 219, startPoint y: 256, endPoint x: 195, endPoint y: 255, distance: 24.4
click at [195, 255] on input "120" at bounding box center [284, 249] width 201 height 28
type input "100"
type input "160"
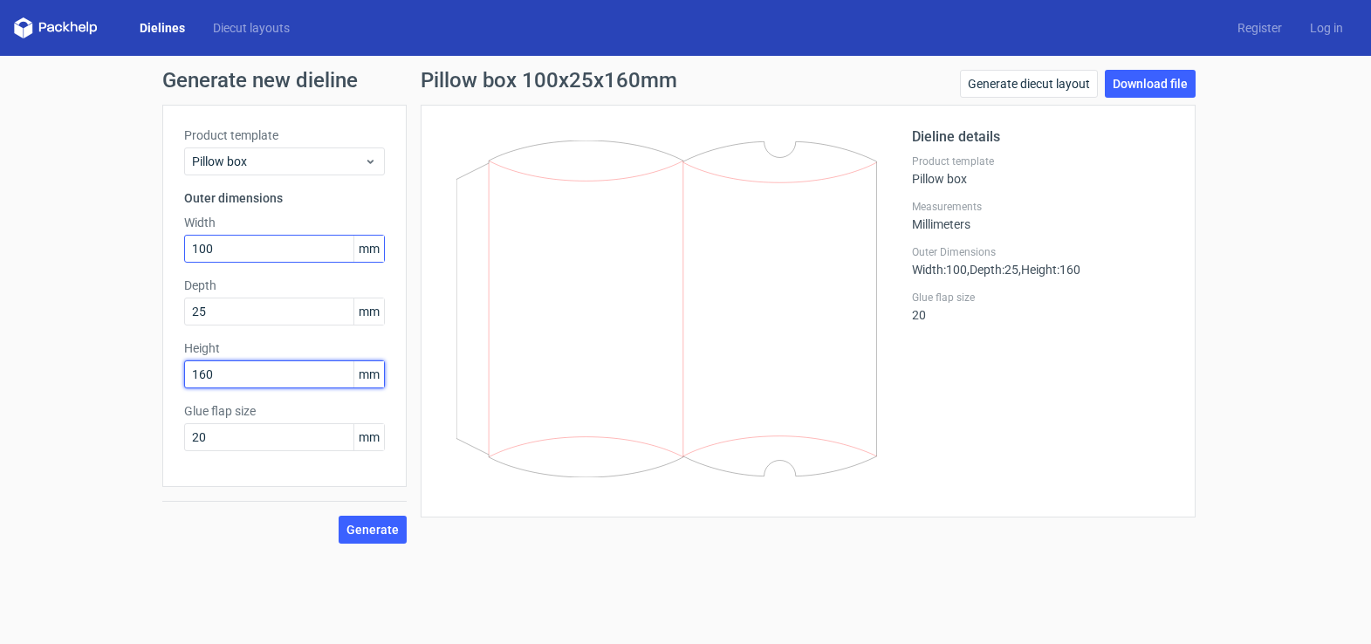
click at [338, 516] on button "Generate" at bounding box center [372, 530] width 68 height 28
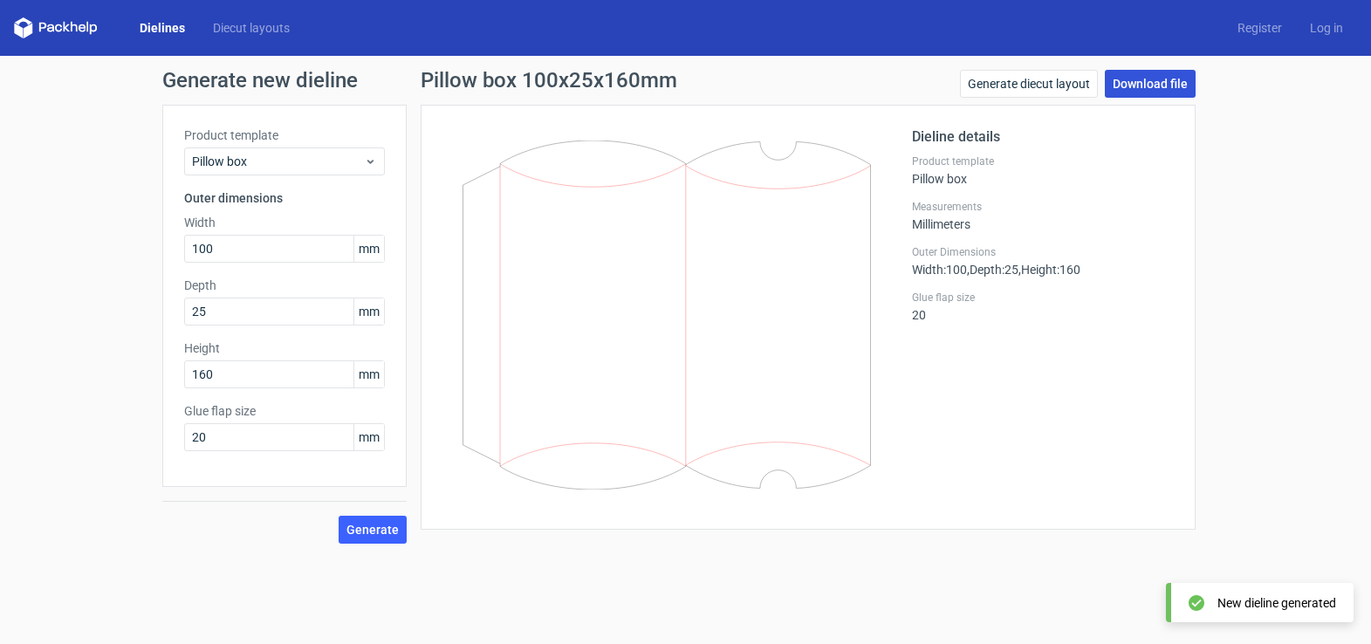
click at [1171, 84] on link "Download file" at bounding box center [1149, 84] width 91 height 28
